Goal: Navigation & Orientation: Find specific page/section

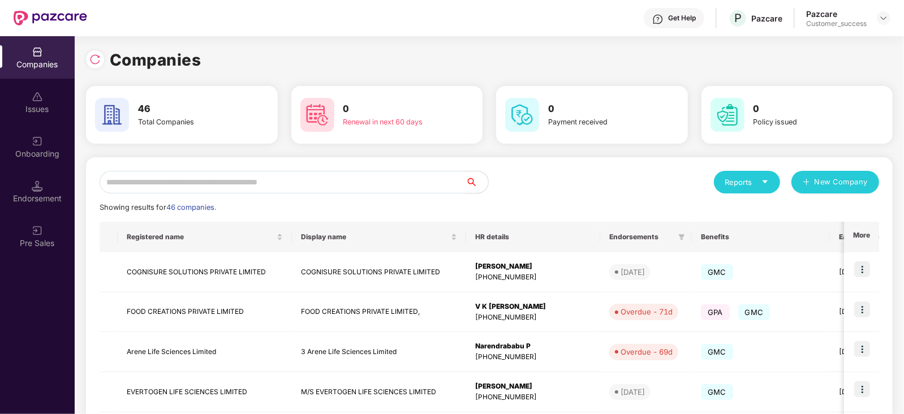
click at [166, 188] on input "text" at bounding box center [283, 182] width 366 height 23
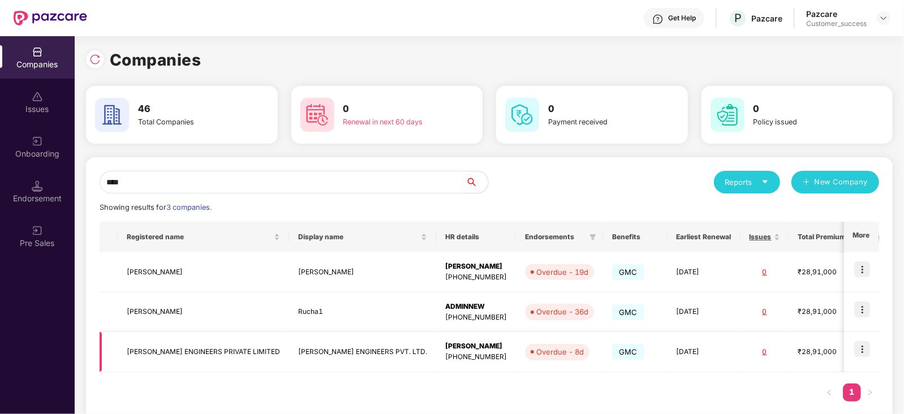
type input "****"
click at [311, 352] on td "[PERSON_NAME] ENGINEERS PVT. LTD." at bounding box center [362, 352] width 147 height 40
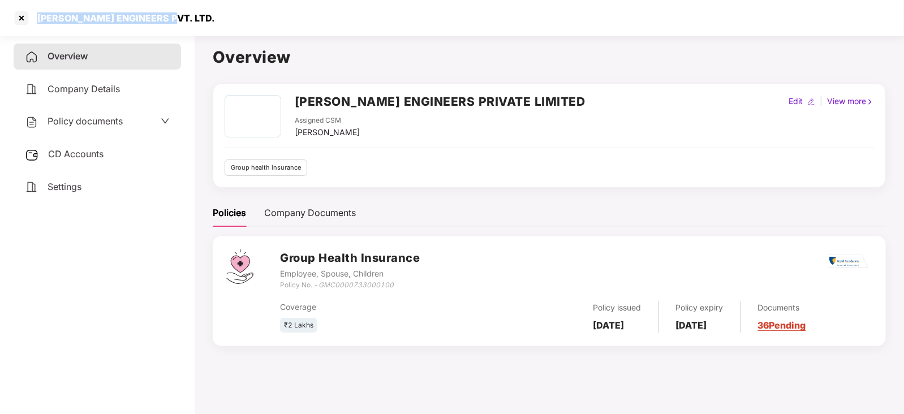
drag, startPoint x: 180, startPoint y: 13, endPoint x: 36, endPoint y: 16, distance: 144.2
click at [36, 16] on div "[PERSON_NAME] ENGINEERS PVT. LTD." at bounding box center [452, 18] width 904 height 36
copy div "[PERSON_NAME] ENGINEERS PVT. LTD."
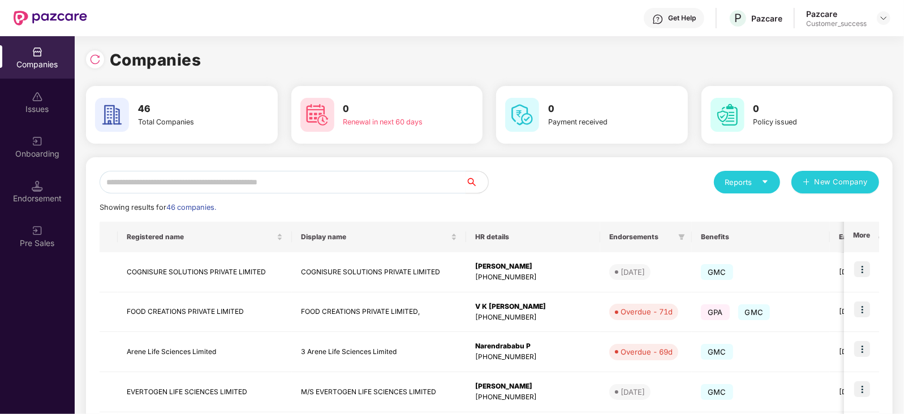
click at [226, 180] on input "text" at bounding box center [283, 182] width 366 height 23
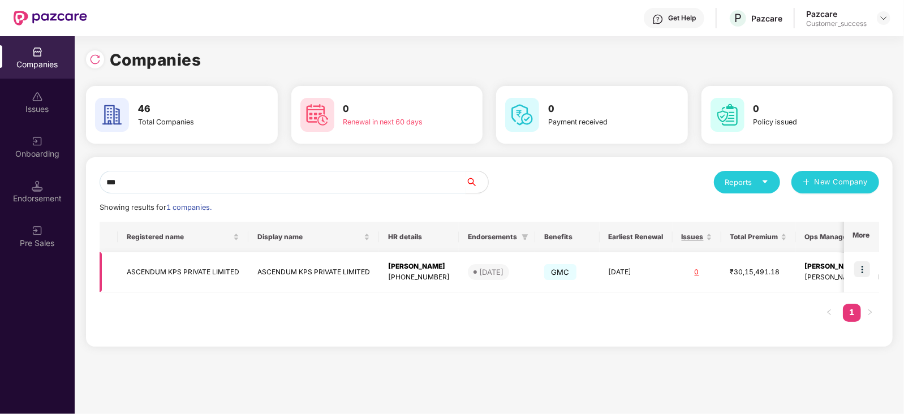
type input "***"
click at [866, 276] on img at bounding box center [862, 269] width 16 height 16
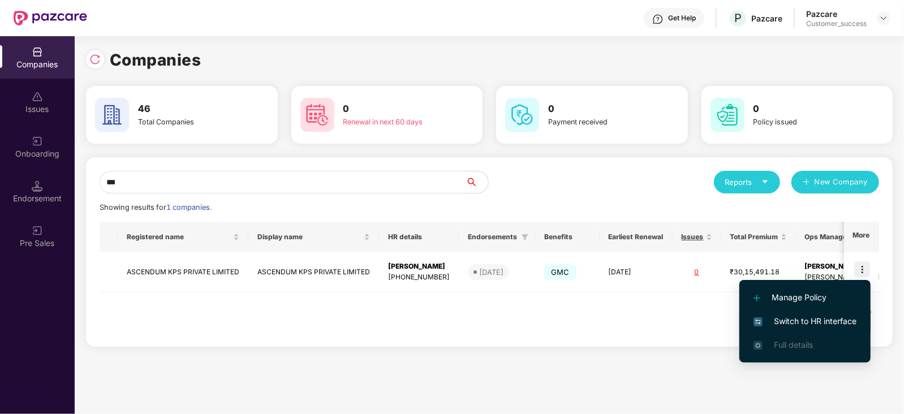
click at [841, 327] on span "Switch to HR interface" at bounding box center [804, 321] width 103 height 12
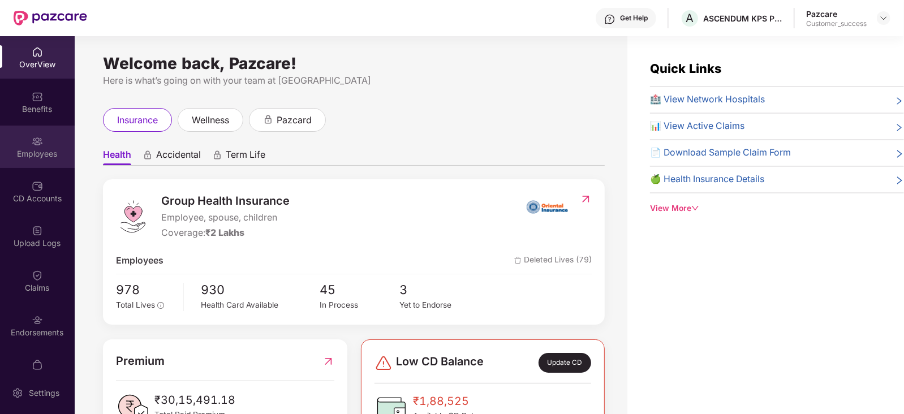
click at [44, 141] on div "Employees" at bounding box center [37, 147] width 75 height 42
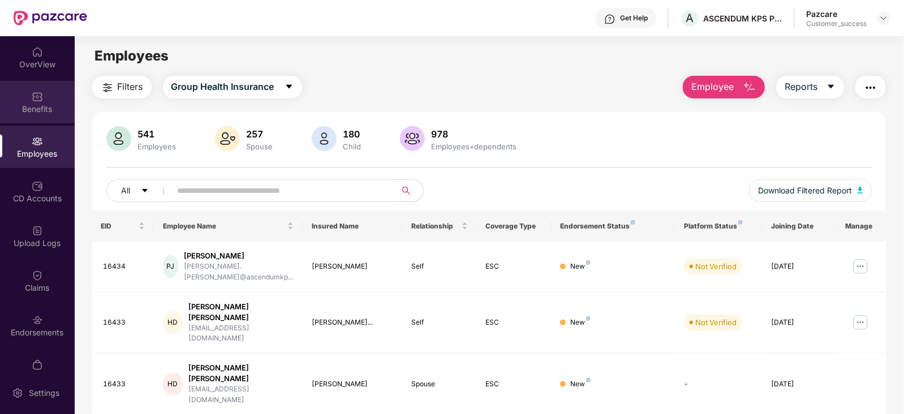
click at [36, 103] on div "Benefits" at bounding box center [37, 108] width 75 height 11
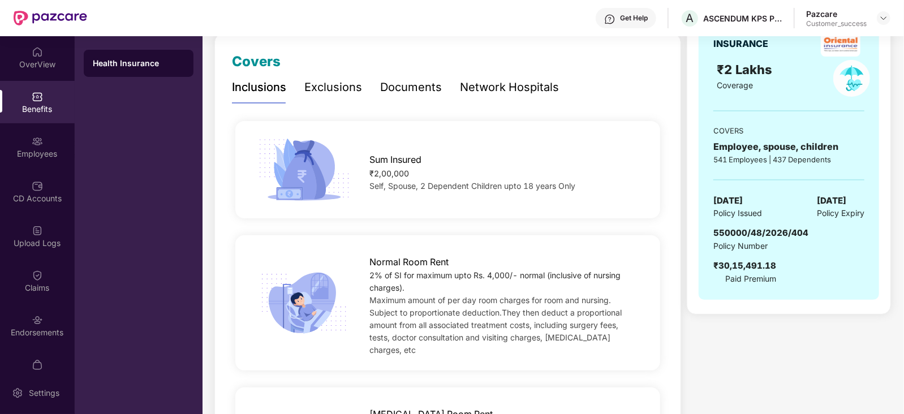
scroll to position [38, 0]
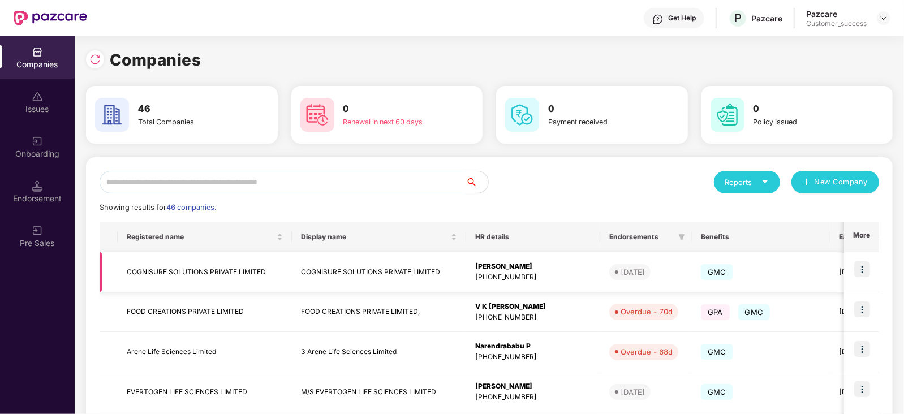
click at [862, 270] on img at bounding box center [862, 269] width 16 height 16
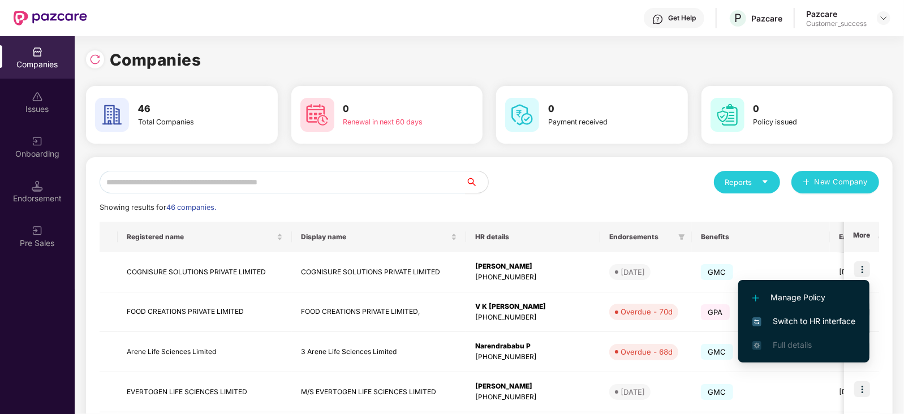
click at [823, 312] on li "Switch to HR interface" at bounding box center [803, 321] width 131 height 24
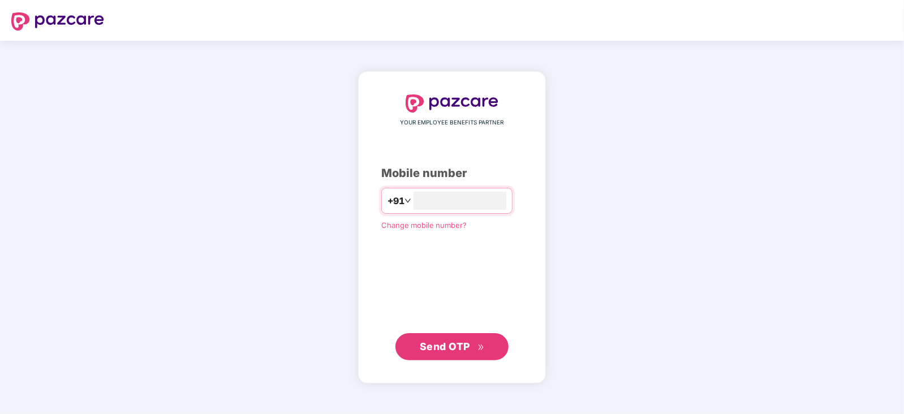
type input "**********"
click at [446, 342] on span "Send OTP" at bounding box center [445, 346] width 50 height 12
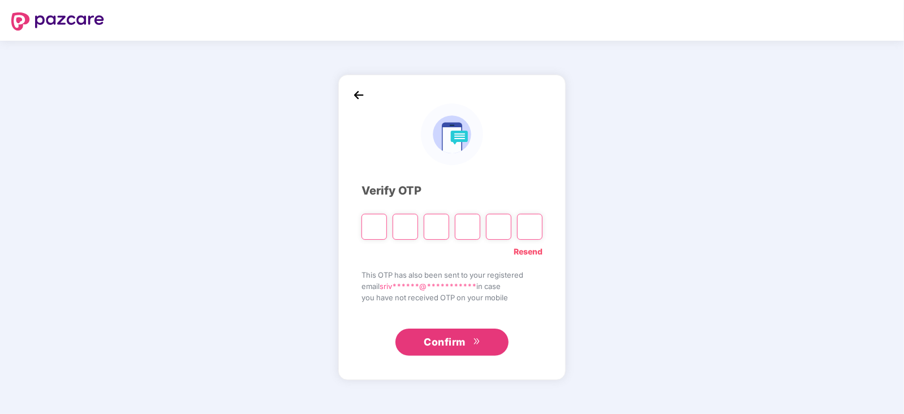
paste input "*"
type input "*"
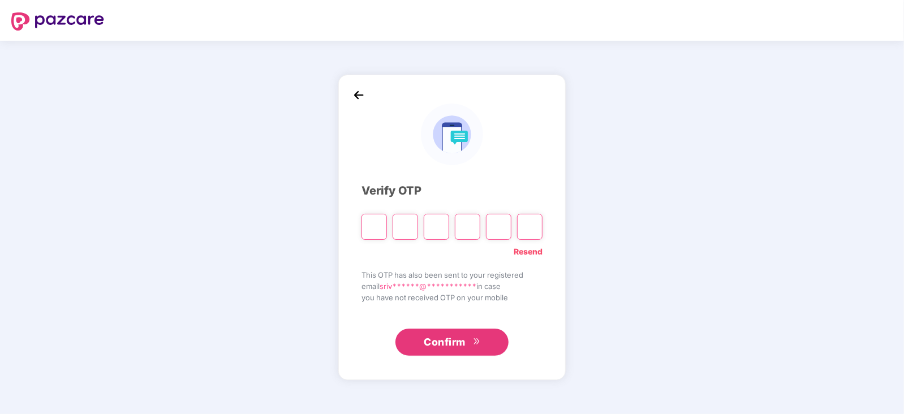
type input "*"
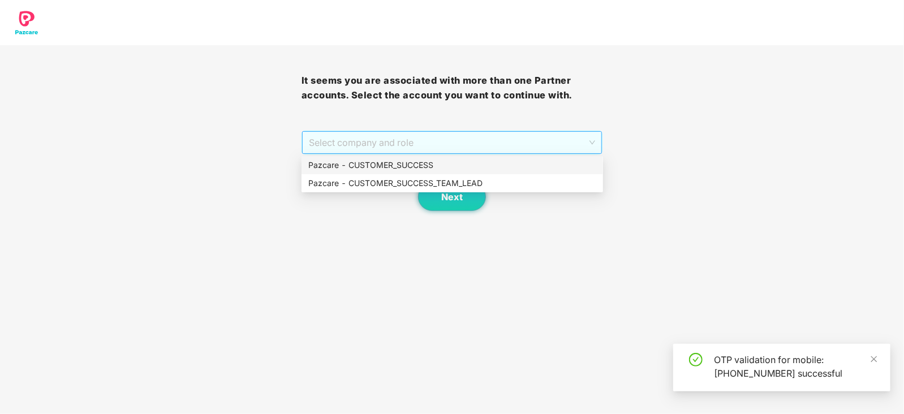
click at [591, 144] on span "Select company and role" at bounding box center [452, 142] width 287 height 21
click at [420, 167] on div "Pazcare - CUSTOMER_SUCCESS" at bounding box center [452, 165] width 288 height 12
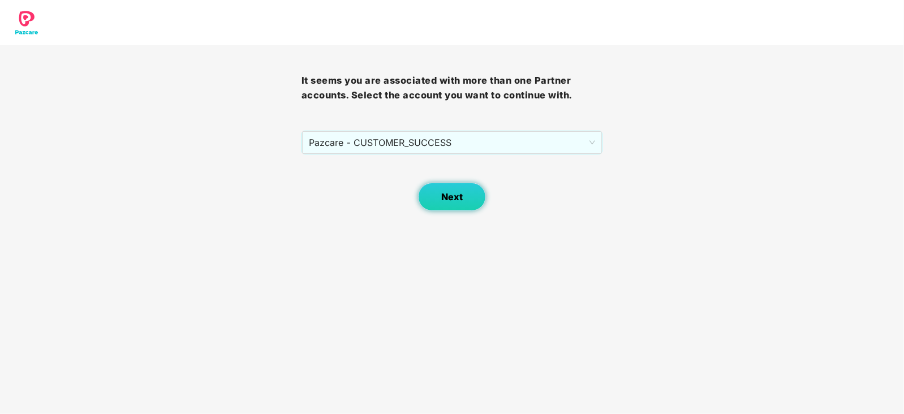
click at [457, 200] on span "Next" at bounding box center [451, 197] width 21 height 11
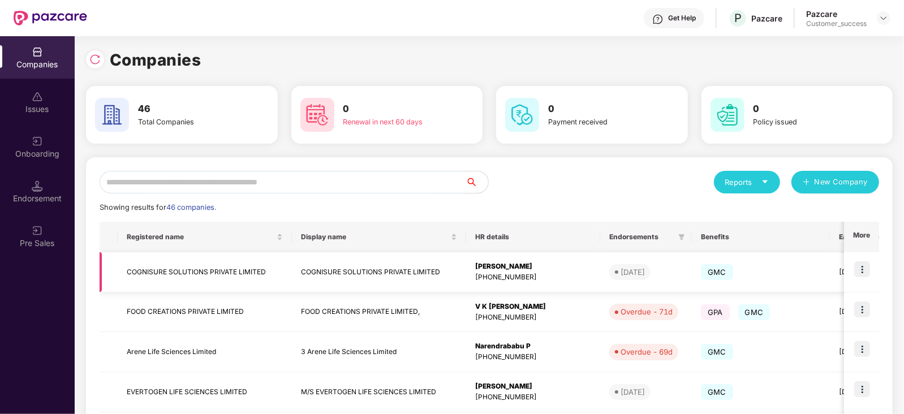
click at [862, 266] on img at bounding box center [862, 269] width 16 height 16
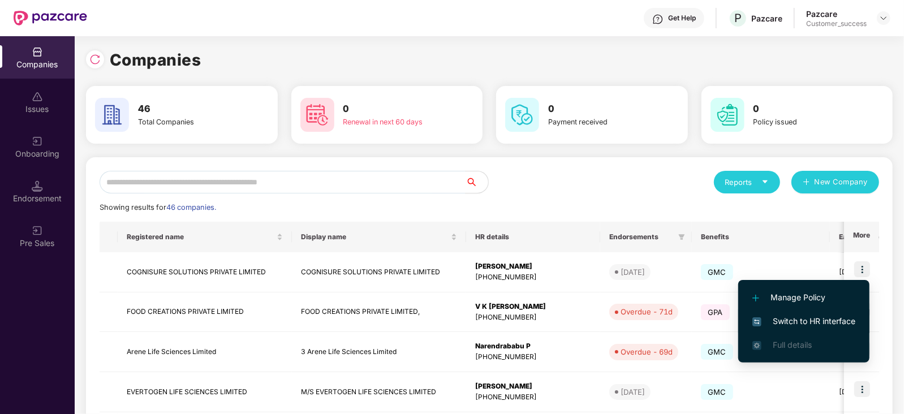
click at [811, 323] on span "Switch to HR interface" at bounding box center [803, 321] width 103 height 12
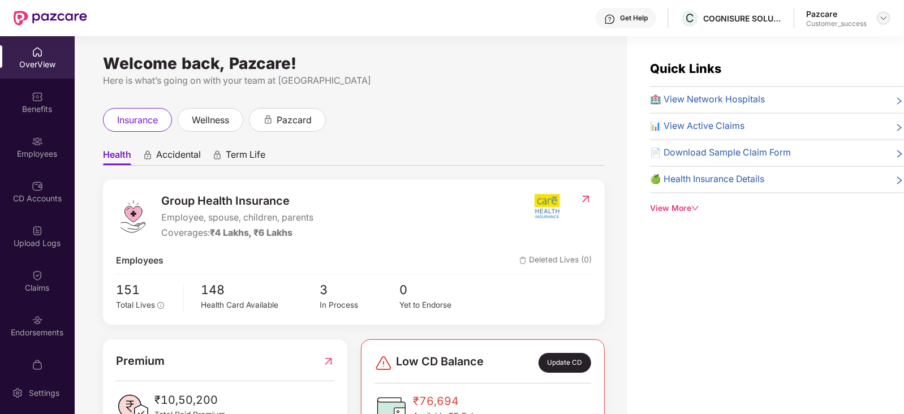
click at [881, 21] on img at bounding box center [883, 18] width 9 height 9
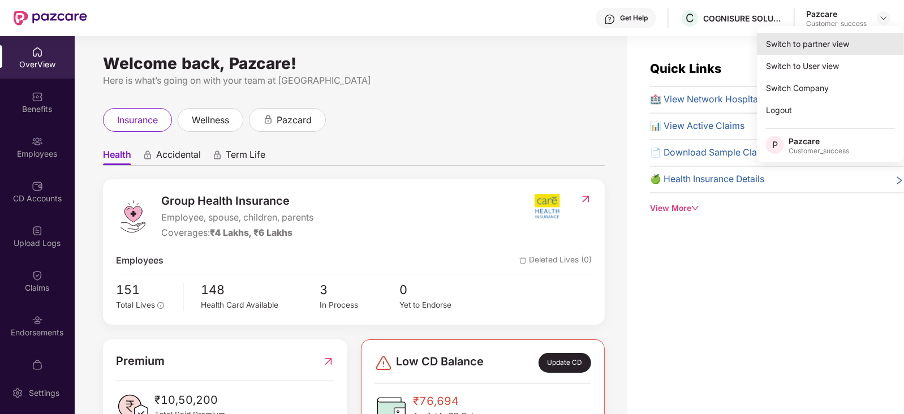
click at [820, 44] on div "Switch to partner view" at bounding box center [830, 44] width 147 height 22
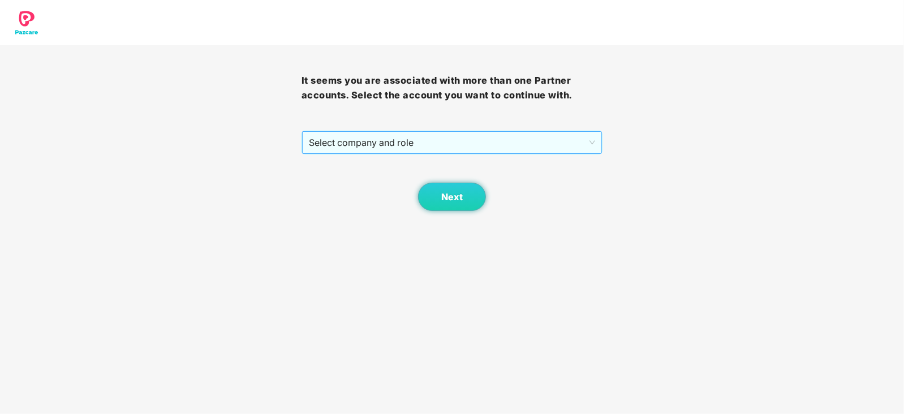
click at [590, 143] on span "Select company and role" at bounding box center [452, 142] width 287 height 21
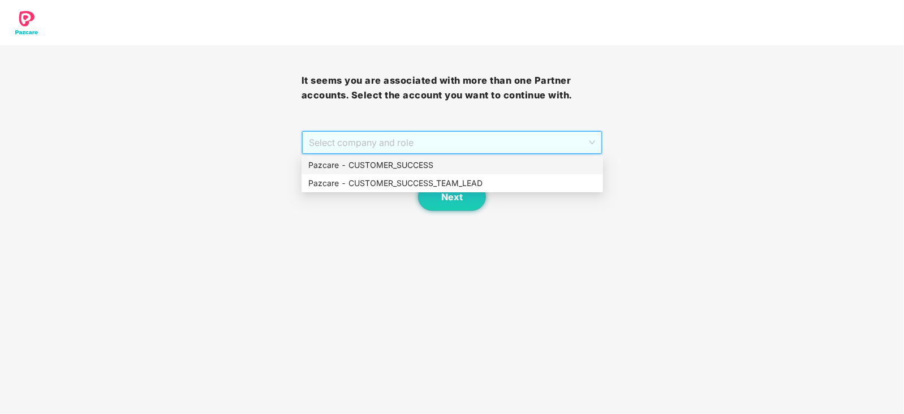
click at [397, 167] on div "Pazcare - CUSTOMER_SUCCESS" at bounding box center [452, 165] width 288 height 12
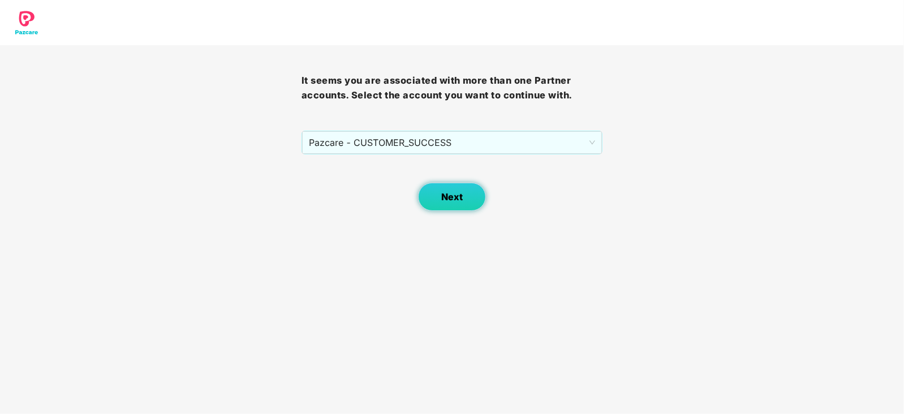
click at [447, 201] on span "Next" at bounding box center [451, 197] width 21 height 11
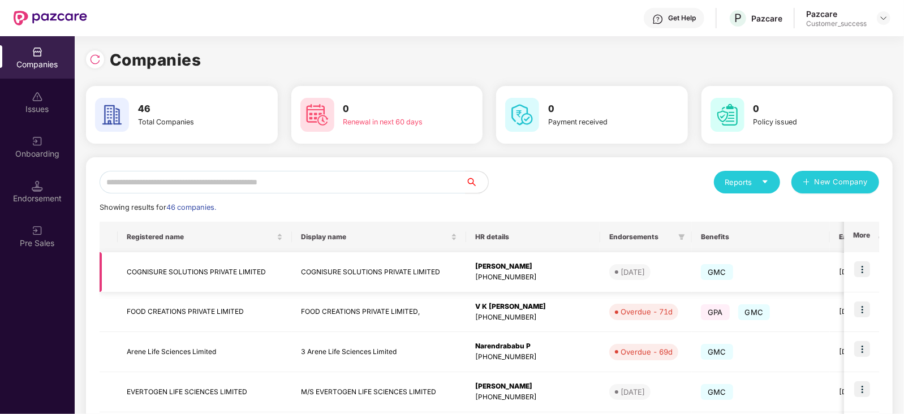
click at [861, 273] on img at bounding box center [862, 269] width 16 height 16
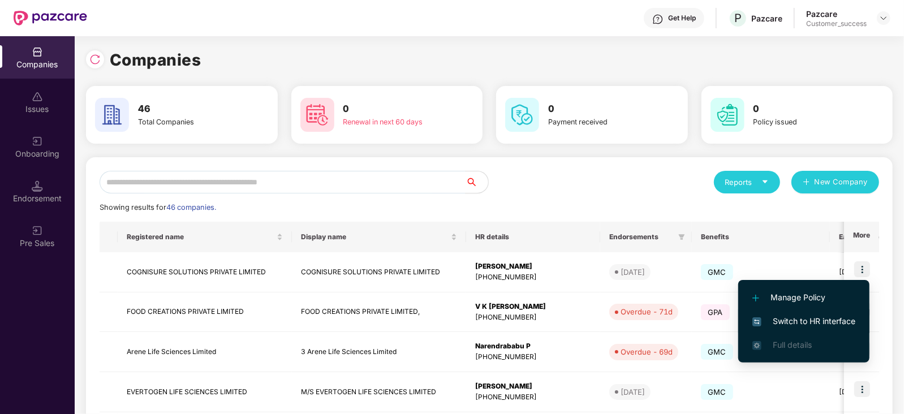
click at [798, 317] on span "Switch to HR interface" at bounding box center [803, 321] width 103 height 12
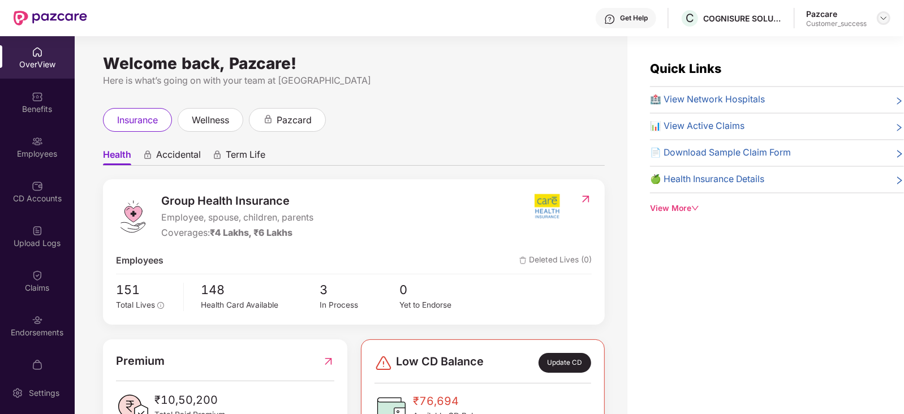
click at [888, 17] on div at bounding box center [883, 18] width 14 height 14
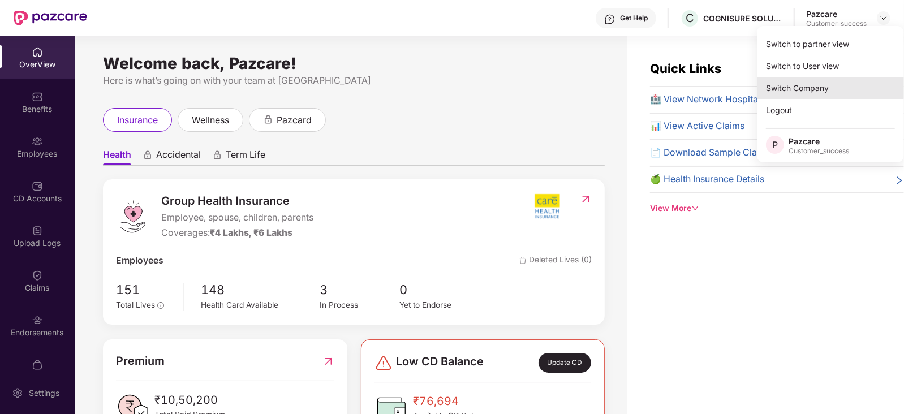
click at [803, 85] on div "Switch Company" at bounding box center [830, 88] width 147 height 22
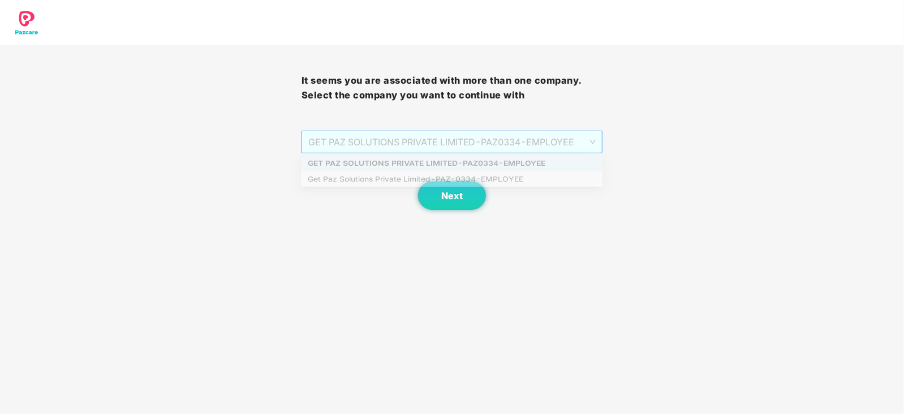
click at [589, 139] on span "GET PAZ SOLUTIONS PRIVATE LIMITED - PAZ0334 - EMPLOYEE" at bounding box center [452, 141] width 288 height 21
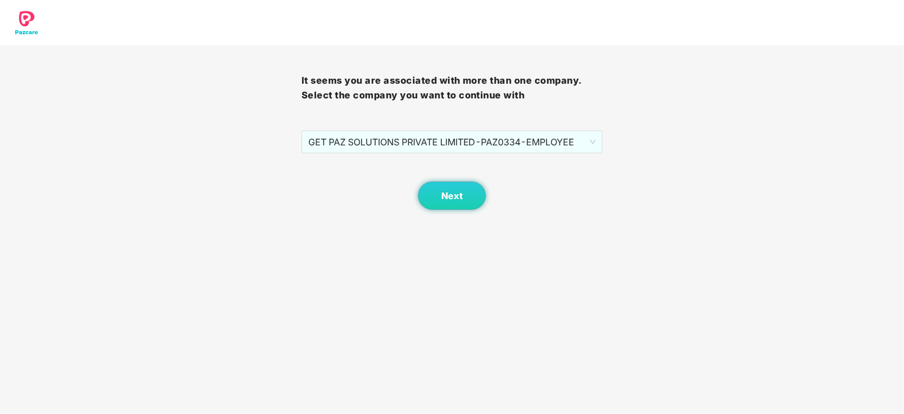
click at [221, 193] on div "It seems you are associated with more than one company. Select the company you …" at bounding box center [452, 105] width 904 height 210
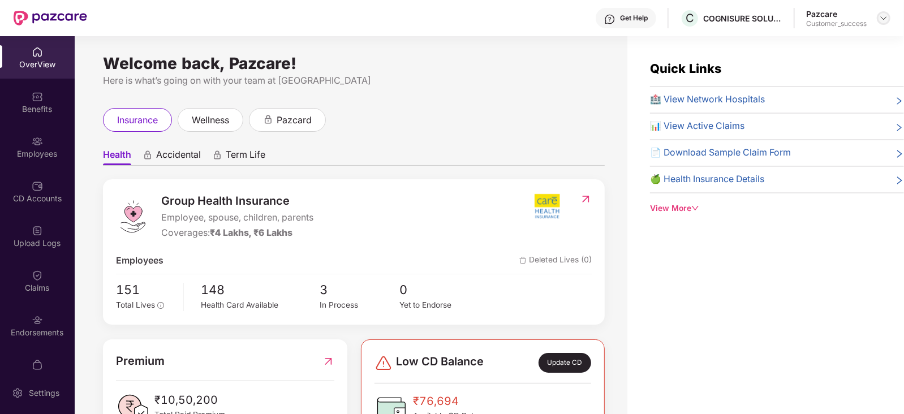
click at [883, 20] on img at bounding box center [883, 18] width 9 height 9
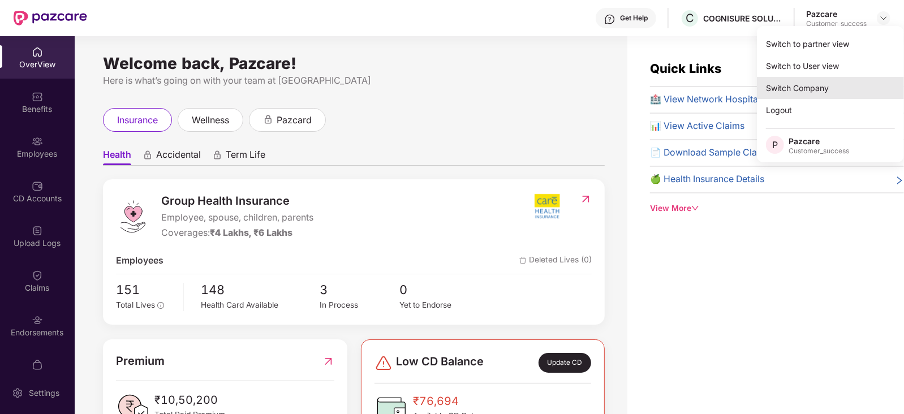
click at [802, 86] on div "Switch Company" at bounding box center [830, 88] width 147 height 22
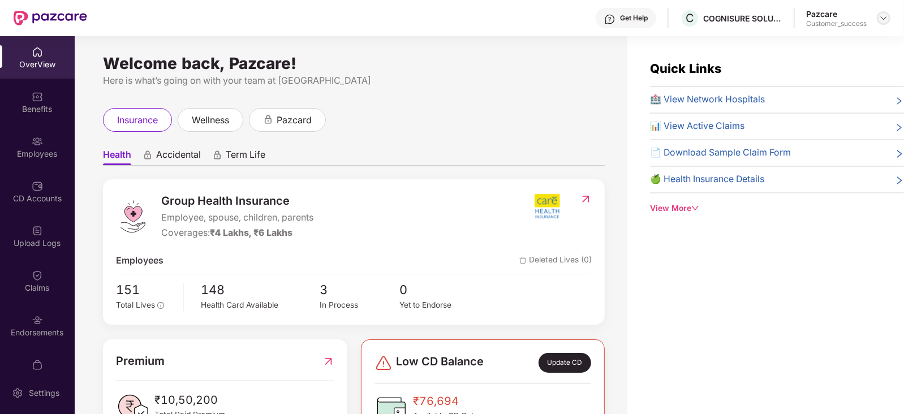
click at [885, 17] on img at bounding box center [883, 18] width 9 height 9
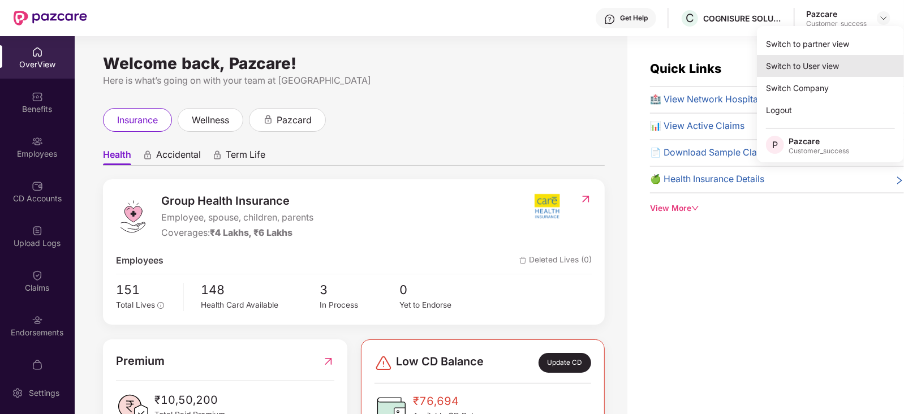
click at [814, 65] on div "Switch to User view" at bounding box center [830, 66] width 147 height 22
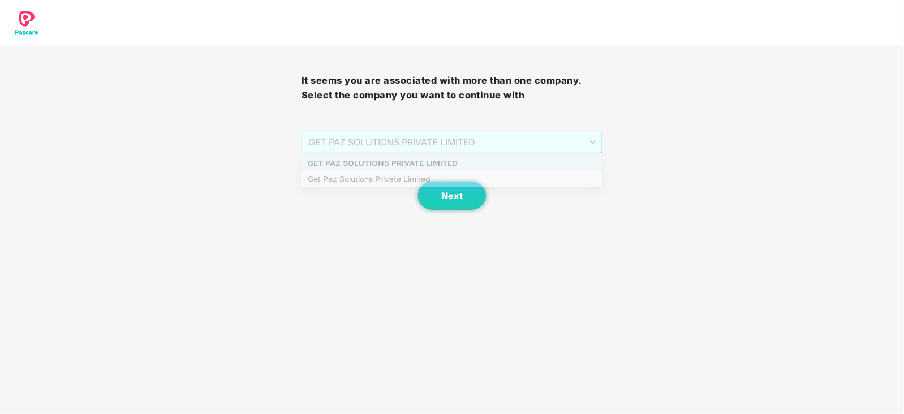
click at [590, 137] on span "GET PAZ SOLUTIONS PRIVATE LIMITED" at bounding box center [452, 141] width 288 height 21
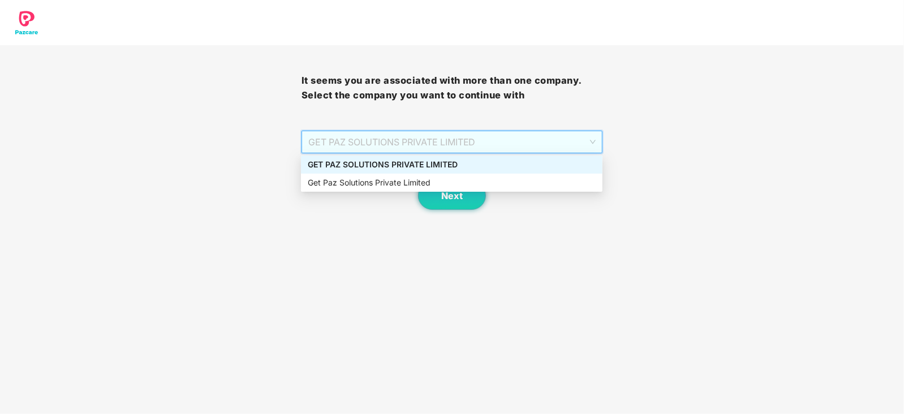
click at [430, 160] on div "GET PAZ SOLUTIONS PRIVATE LIMITED" at bounding box center [452, 164] width 288 height 12
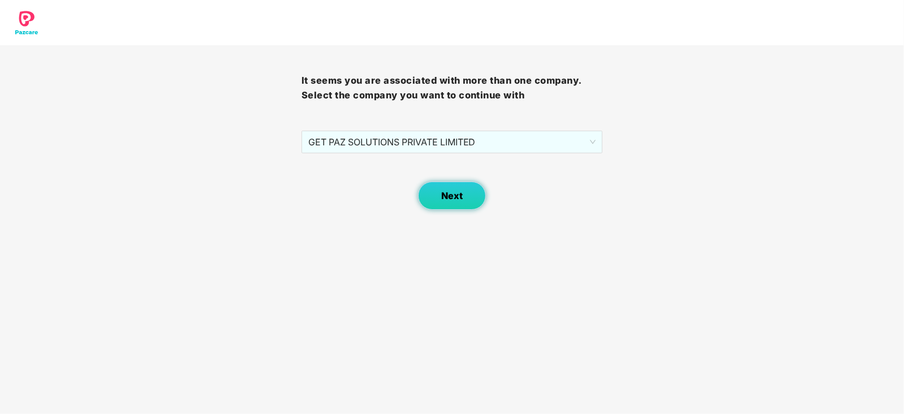
click at [459, 196] on span "Next" at bounding box center [451, 196] width 21 height 11
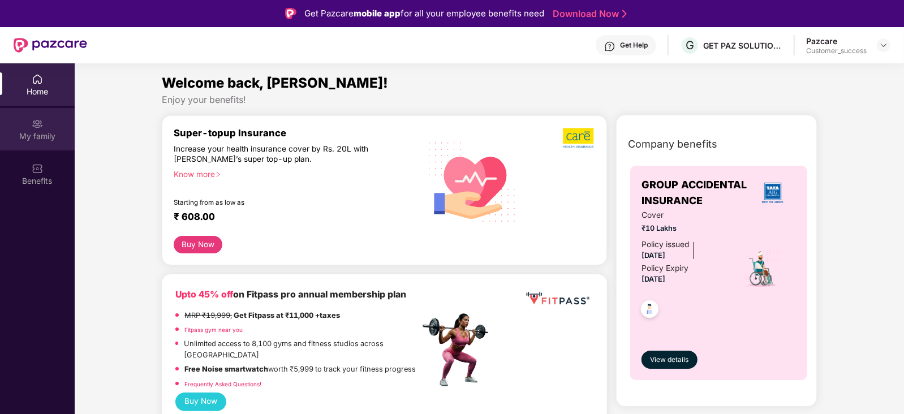
click at [40, 133] on div "My family" at bounding box center [37, 136] width 75 height 11
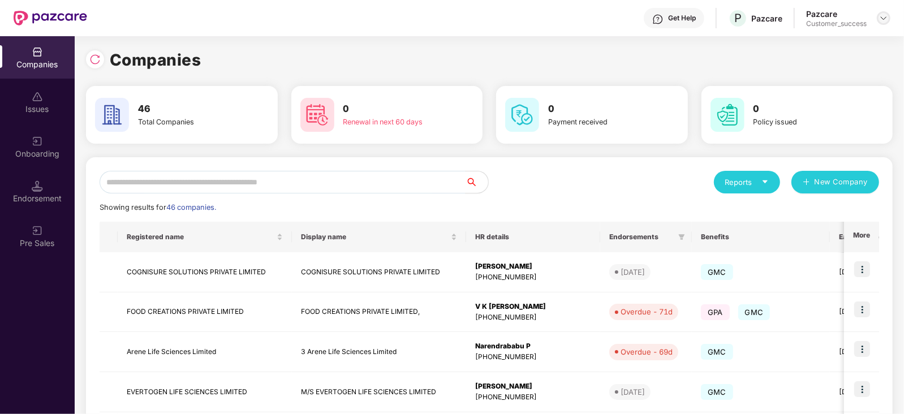
click at [884, 16] on img at bounding box center [883, 18] width 9 height 9
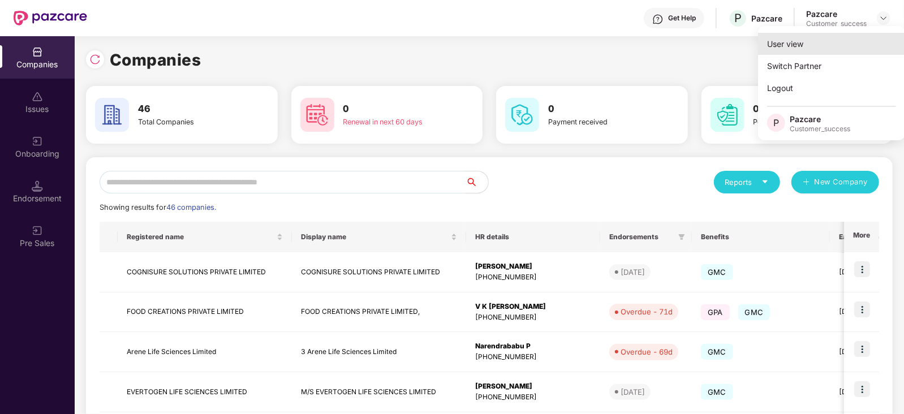
click at [788, 44] on div "User view" at bounding box center [831, 44] width 147 height 22
